Goal: Find specific page/section: Find specific page/section

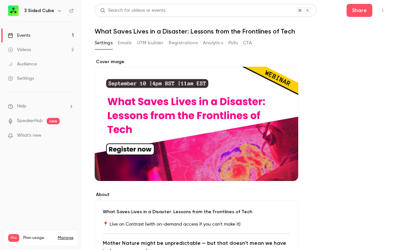
click at [151, 42] on button "UTM builder" at bounding box center [150, 43] width 26 height 10
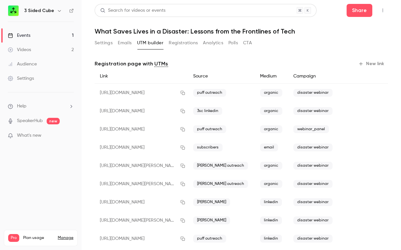
click at [191, 44] on button "Registrations" at bounding box center [183, 43] width 29 height 10
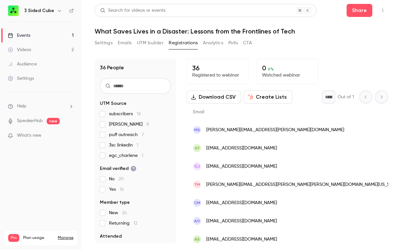
click at [205, 41] on button "Analytics" at bounding box center [213, 43] width 20 height 10
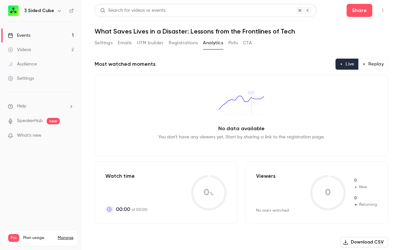
click at [104, 44] on button "Settings" at bounding box center [104, 43] width 18 height 10
